Goal: Information Seeking & Learning: Learn about a topic

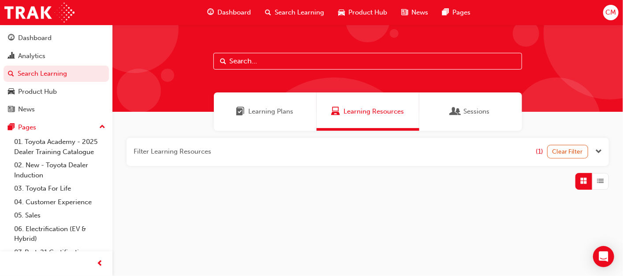
click at [254, 60] on input "text" at bounding box center [367, 61] width 309 height 17
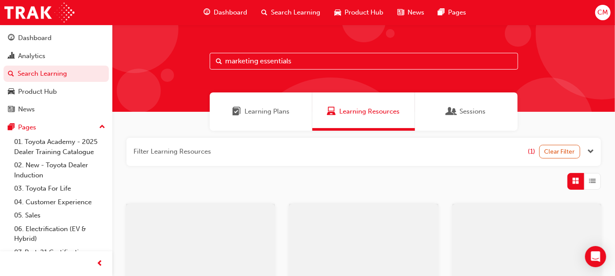
click at [490, 112] on div "Sessions" at bounding box center [466, 112] width 103 height 38
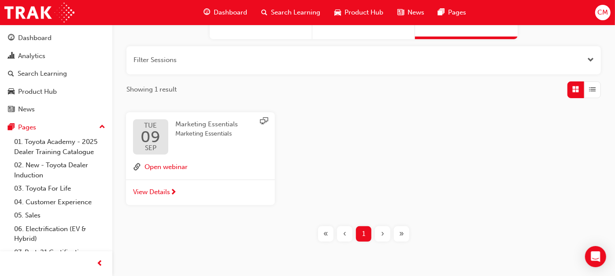
scroll to position [93, 0]
click at [301, 7] on span "Search Learning" at bounding box center [295, 12] width 49 height 10
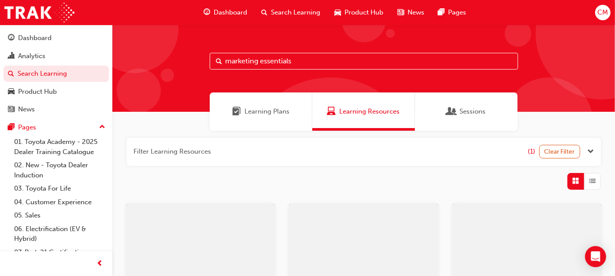
click at [300, 59] on input "marketing essentials" at bounding box center [364, 61] width 309 height 17
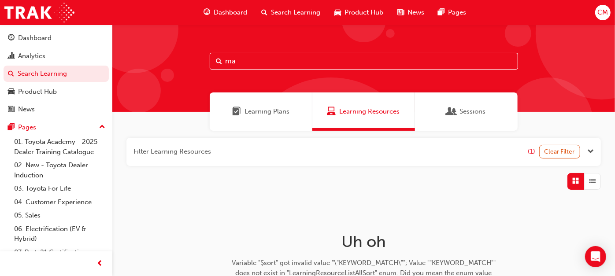
type input "m"
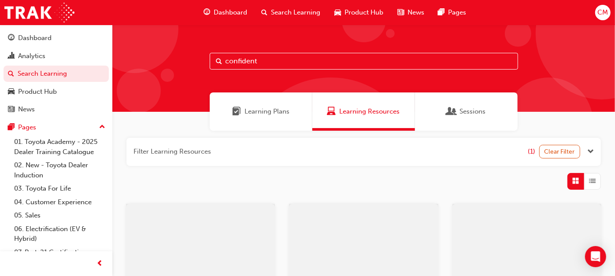
click at [451, 107] on span "Sessions" at bounding box center [451, 112] width 9 height 10
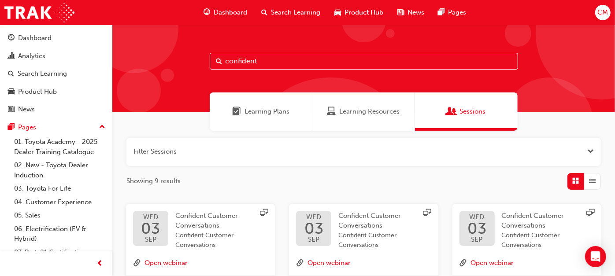
click at [371, 109] on span "Learning Resources" at bounding box center [370, 112] width 60 height 10
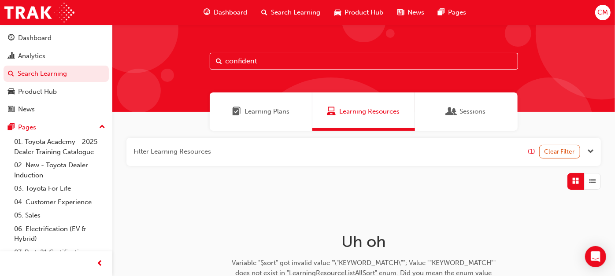
click at [340, 60] on input "confident" at bounding box center [364, 61] width 309 height 17
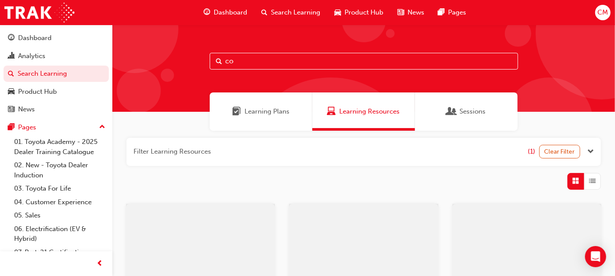
type input "c"
type input "C"
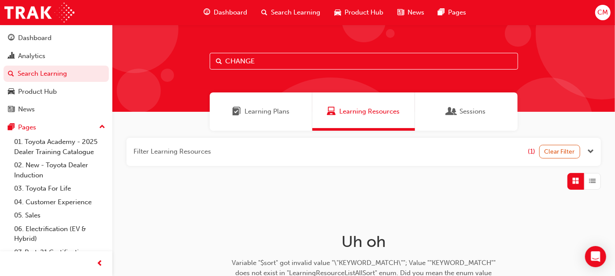
type input "CHANGE"
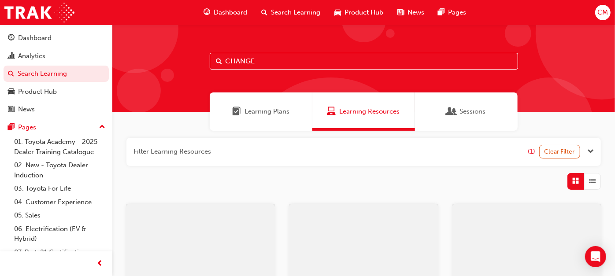
click at [454, 111] on span "Sessions" at bounding box center [451, 112] width 9 height 10
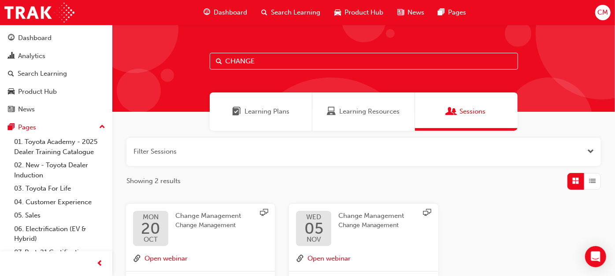
scroll to position [114, 0]
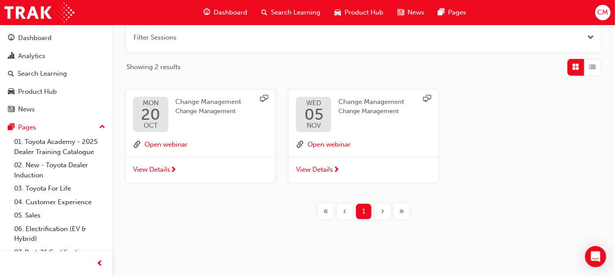
click at [205, 107] on span "Change Management" at bounding box center [208, 112] width 66 height 10
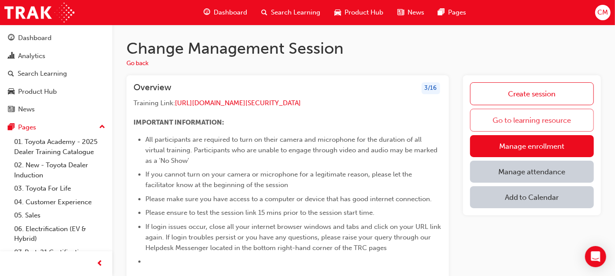
click at [485, 119] on link "Go to learning resource" at bounding box center [532, 120] width 124 height 23
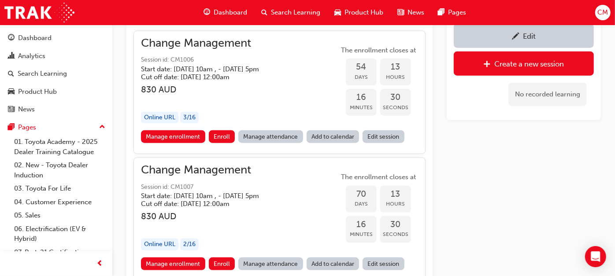
scroll to position [606, 0]
click at [274, 260] on link "Manage attendance" at bounding box center [270, 263] width 65 height 13
